Goal: Find specific page/section: Find specific page/section

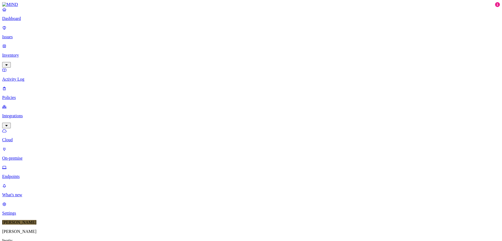
click at [35, 77] on p "Activity Log" at bounding box center [250, 79] width 497 height 5
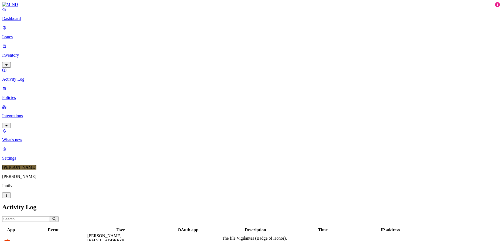
click at [31, 95] on p "Policies" at bounding box center [250, 97] width 497 height 5
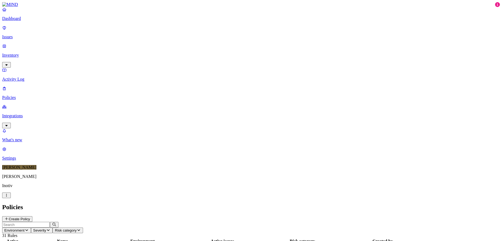
scroll to position [134, 0]
click at [31, 95] on p "Policies" at bounding box center [250, 97] width 497 height 5
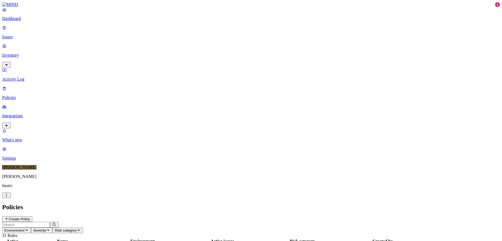
click at [29, 34] on p "Issues" at bounding box center [250, 36] width 497 height 5
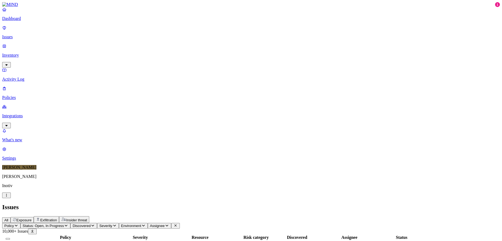
click at [25, 53] on p "Inventory" at bounding box center [250, 55] width 497 height 5
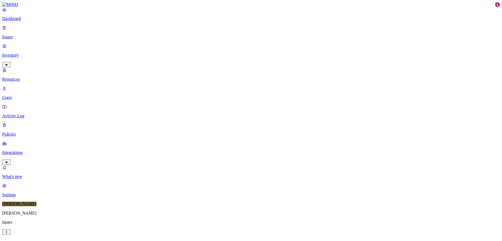
click at [23, 95] on p "Users" at bounding box center [250, 97] width 497 height 5
type input "a"
type input "[PERSON_NAME]"
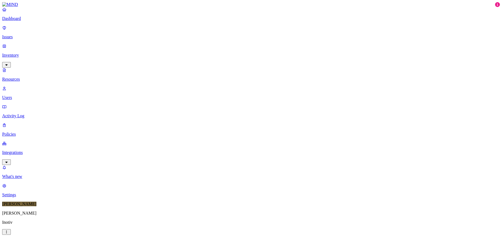
drag, startPoint x: 411, startPoint y: 117, endPoint x: 429, endPoint y: 118, distance: 17.8
click at [31, 132] on p "Policies" at bounding box center [250, 134] width 497 height 5
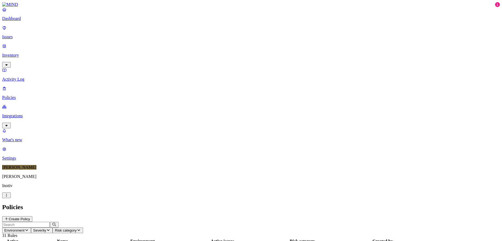
click at [23, 34] on p "Issues" at bounding box center [250, 36] width 497 height 5
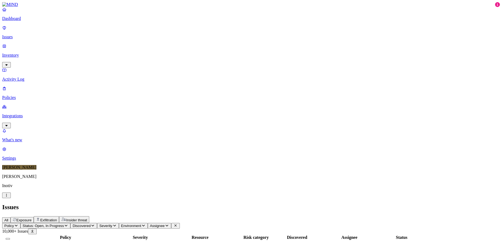
click at [26, 53] on p "Inventory" at bounding box center [250, 55] width 497 height 5
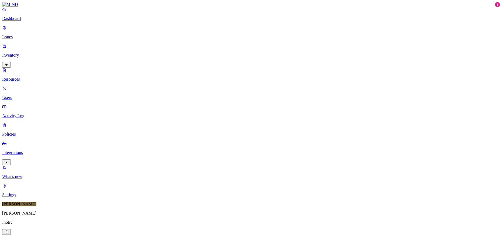
click at [29, 95] on p "Users" at bounding box center [250, 97] width 497 height 5
type input "[PERSON_NAME]"
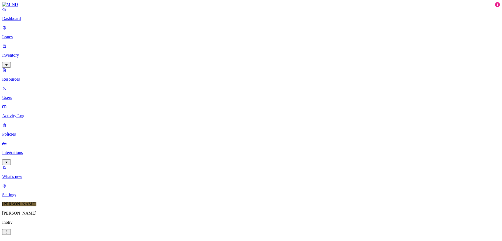
click at [26, 34] on p "Issues" at bounding box center [250, 36] width 497 height 5
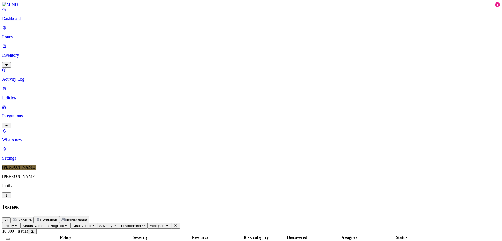
click at [27, 21] on p "Dashboard" at bounding box center [250, 18] width 497 height 5
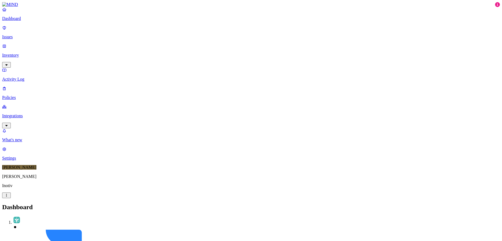
click at [21, 113] on p "Integrations" at bounding box center [250, 115] width 497 height 5
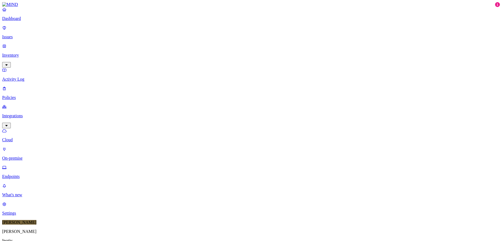
click at [27, 156] on p "On-premise" at bounding box center [250, 158] width 497 height 5
click at [25, 174] on p "Endpoints" at bounding box center [250, 176] width 497 height 5
click at [158, 32] on div "Online" at bounding box center [158, 37] width 0 height 10
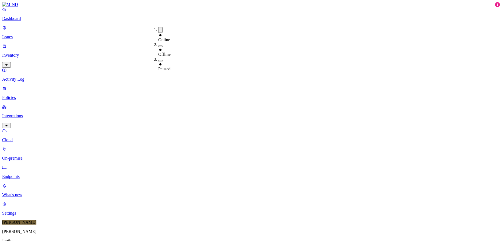
click at [32, 95] on p "Policies" at bounding box center [250, 97] width 497 height 5
